Goal: Navigation & Orientation: Understand site structure

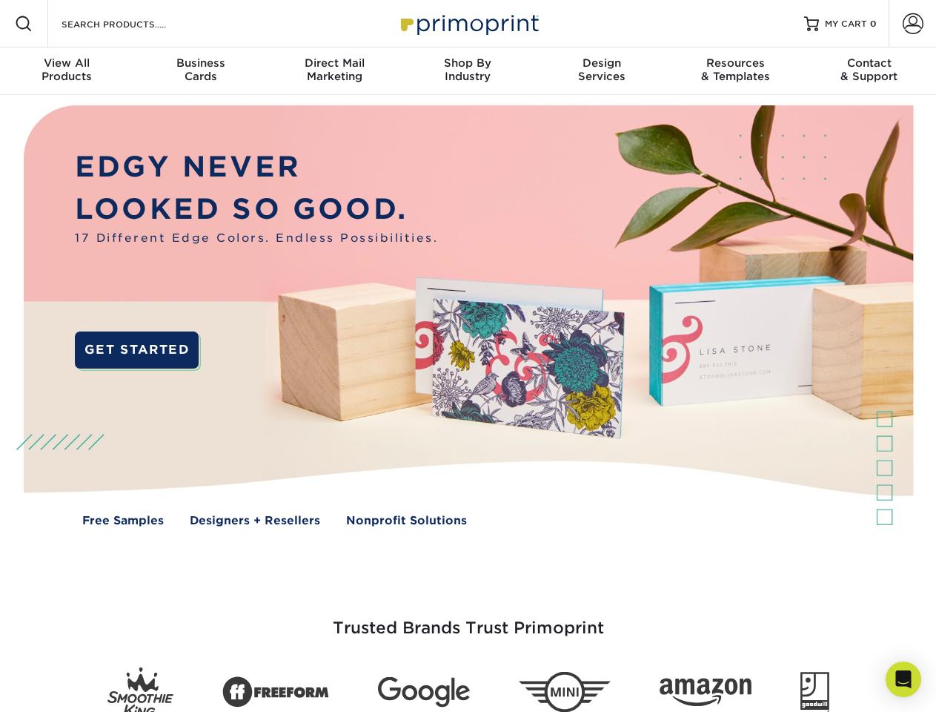
click at [468, 356] on img at bounding box center [467, 326] width 927 height 463
click at [24, 24] on span at bounding box center [24, 24] width 18 height 18
click at [913, 24] on span at bounding box center [913, 23] width 21 height 21
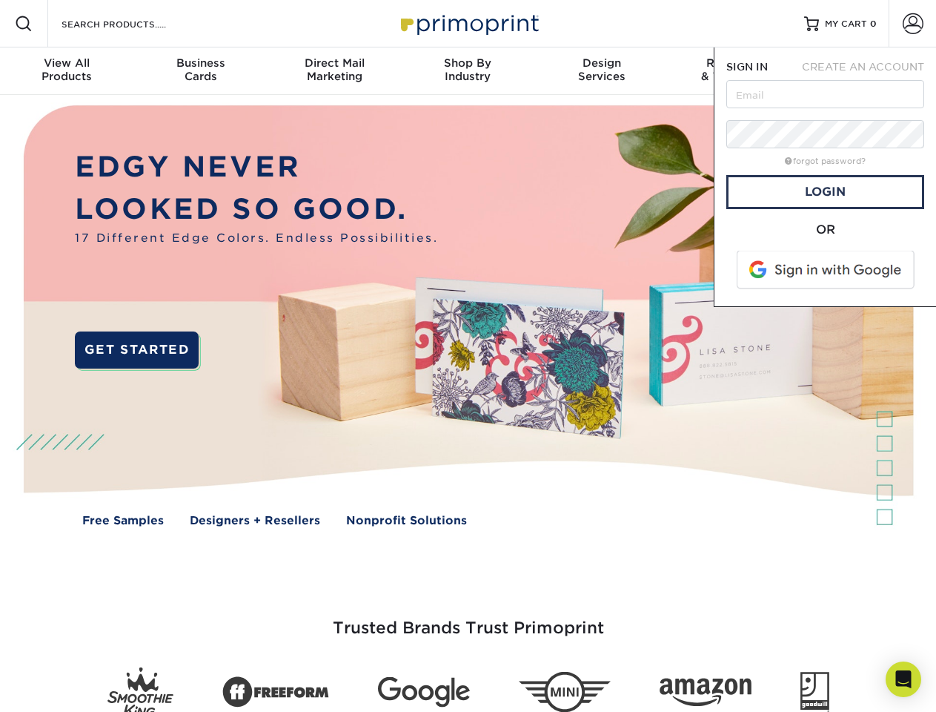
click at [67, 71] on div "View All Products" at bounding box center [66, 69] width 133 height 27
click at [200, 71] on div "Business Cards" at bounding box center [199, 69] width 133 height 27
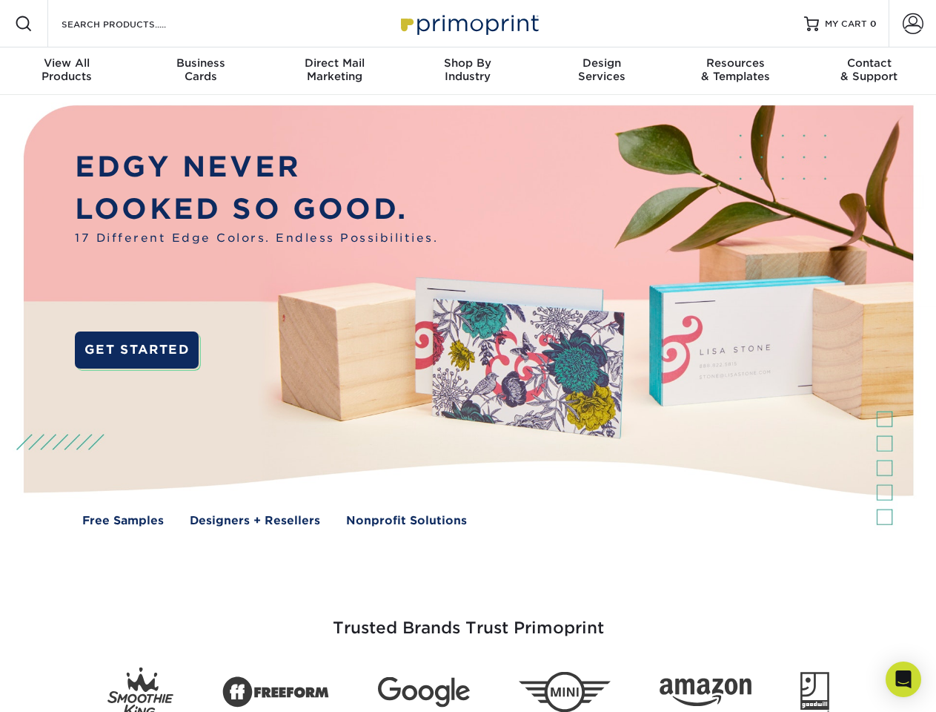
click at [334, 71] on div "Direct Mail Marketing" at bounding box center [334, 69] width 133 height 27
click at [468, 71] on div "Shop By Industry" at bounding box center [467, 69] width 133 height 27
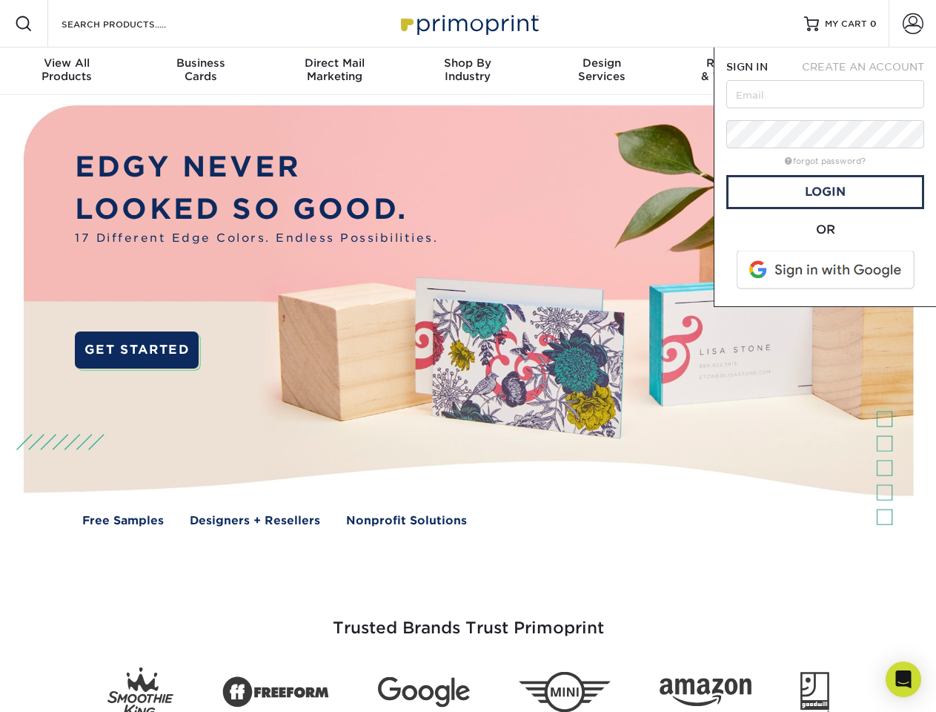
click at [602, 71] on div "Design Services" at bounding box center [601, 69] width 133 height 27
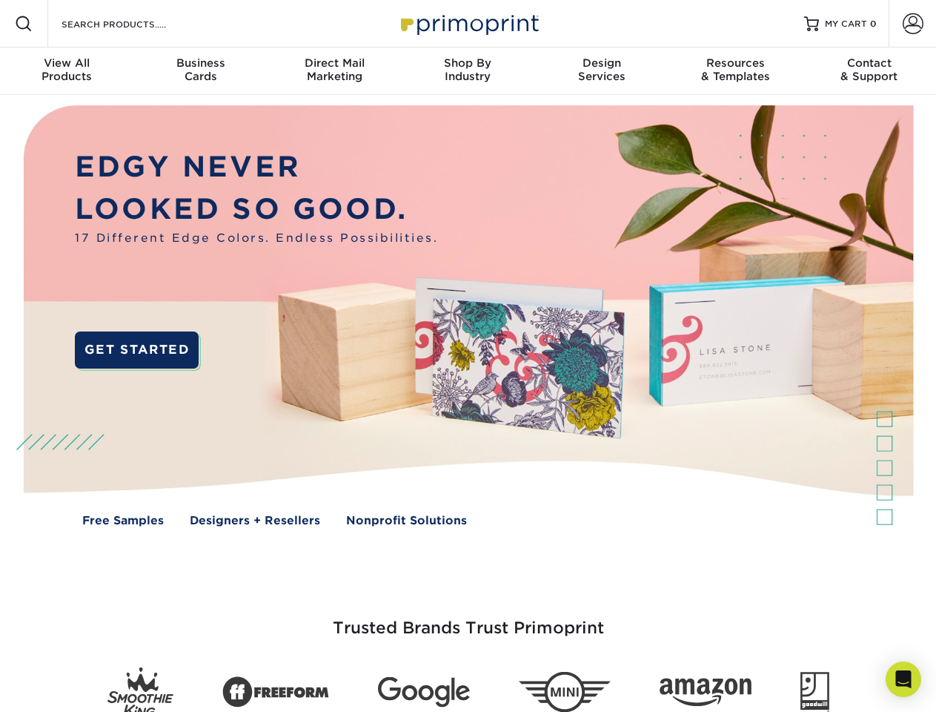
click at [735, 71] on span "SIGN IN" at bounding box center [748, 67] width 42 height 12
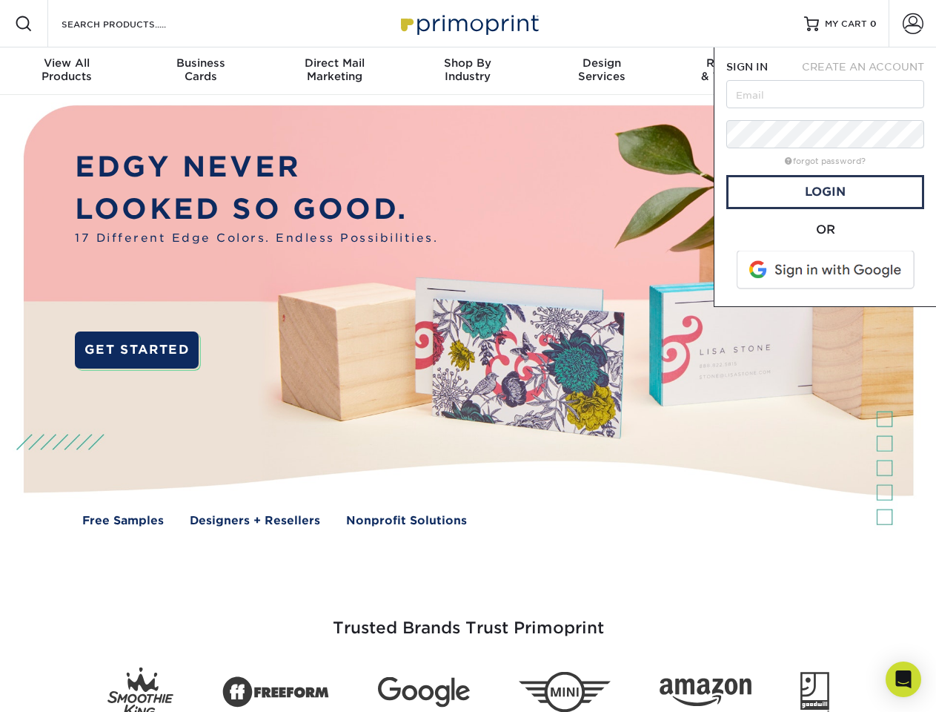
click at [870, 71] on div "Contact & Support" at bounding box center [869, 69] width 133 height 27
